Goal: Task Accomplishment & Management: Manage account settings

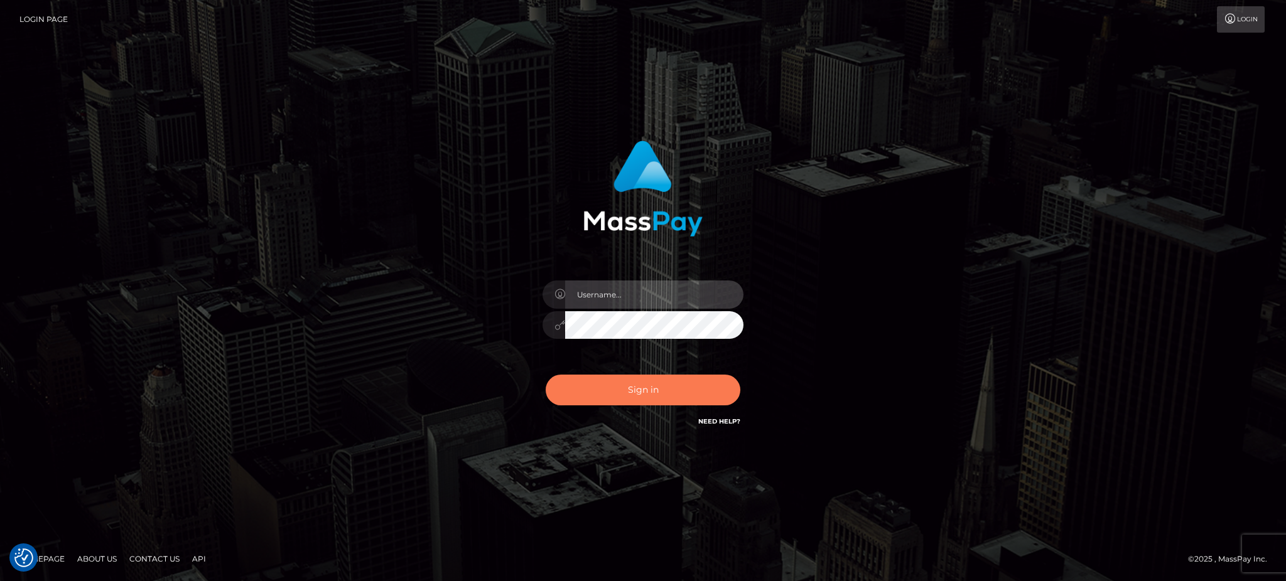
type input "[PERSON_NAME].B2"
click at [654, 397] on button "Sign in" at bounding box center [643, 390] width 195 height 31
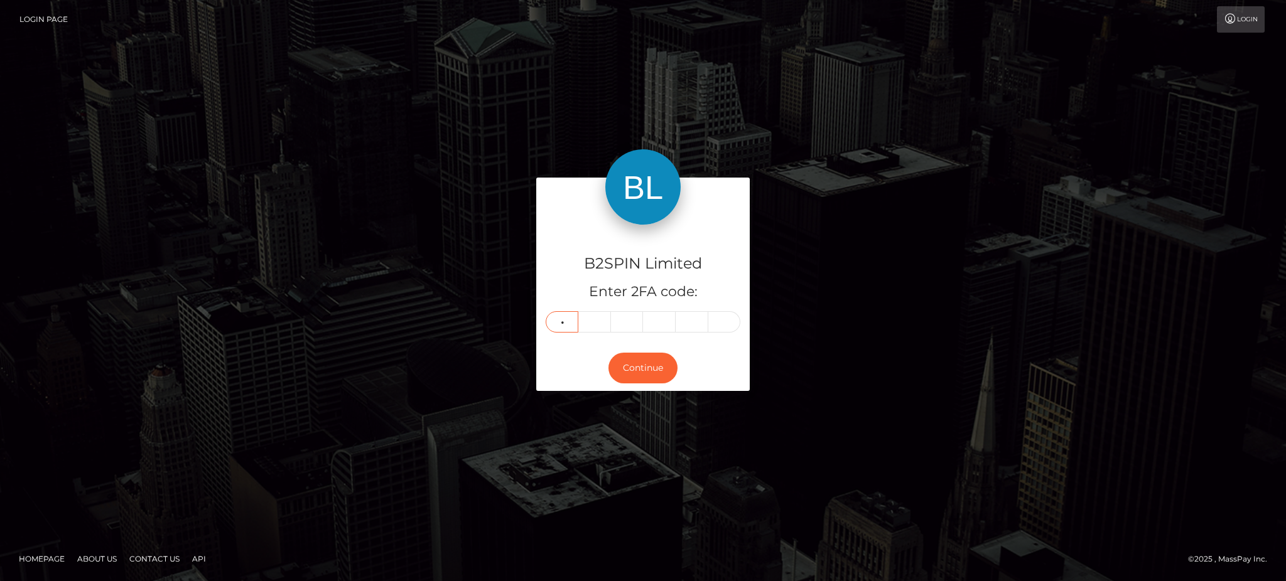
type input "4"
type input "9"
type input "3"
type input "9"
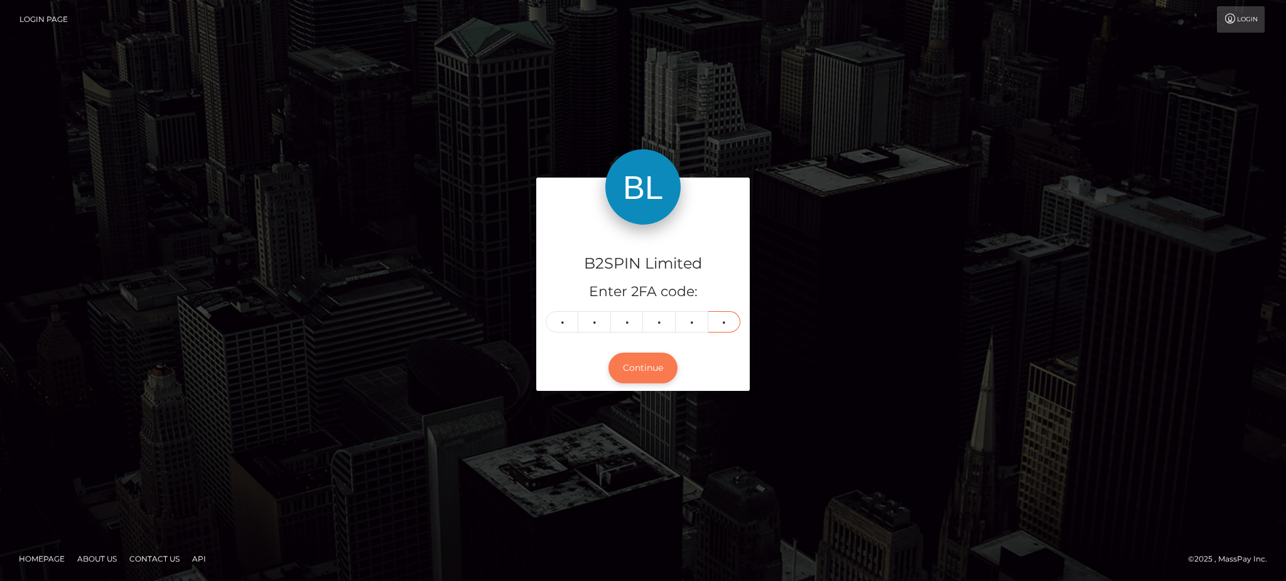
type input "7"
click at [639, 365] on button "Continue" at bounding box center [642, 368] width 69 height 31
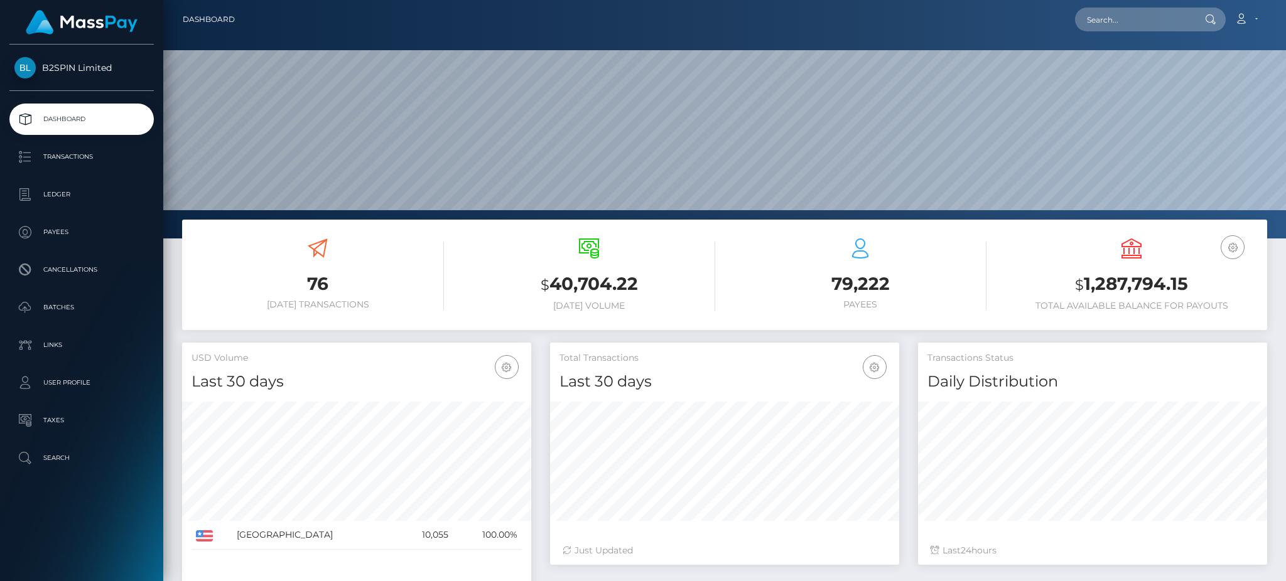
scroll to position [223, 349]
drag, startPoint x: 1188, startPoint y: 280, endPoint x: 1035, endPoint y: 289, distance: 153.5
click at [1035, 289] on h3 "$ 1,287,794.15" at bounding box center [1131, 285] width 252 height 26
copy h3 "$ 1,287,794.15"
